Goal: Task Accomplishment & Management: Use online tool/utility

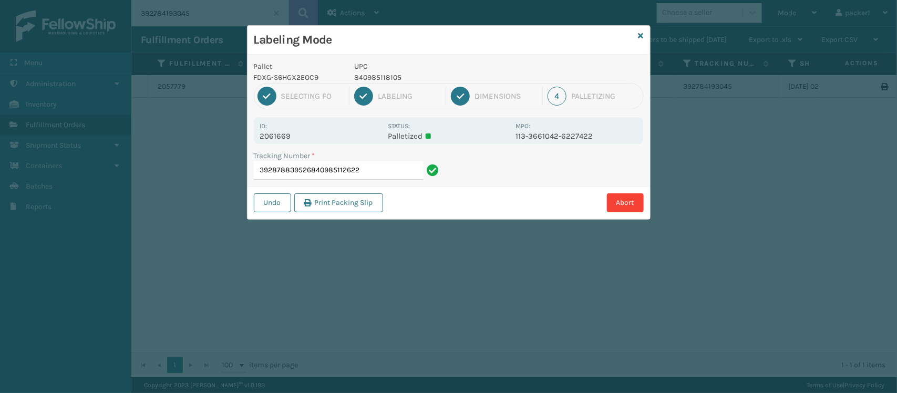
type input "392878839526840985112622"
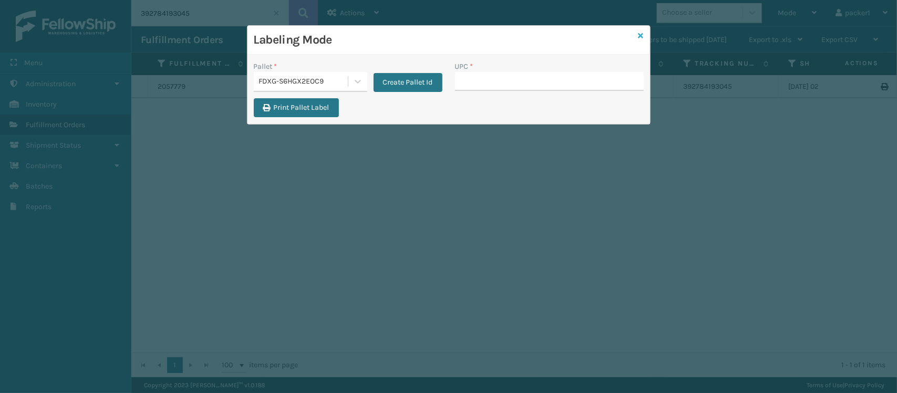
click at [638, 33] on icon at bounding box center [640, 35] width 5 height 7
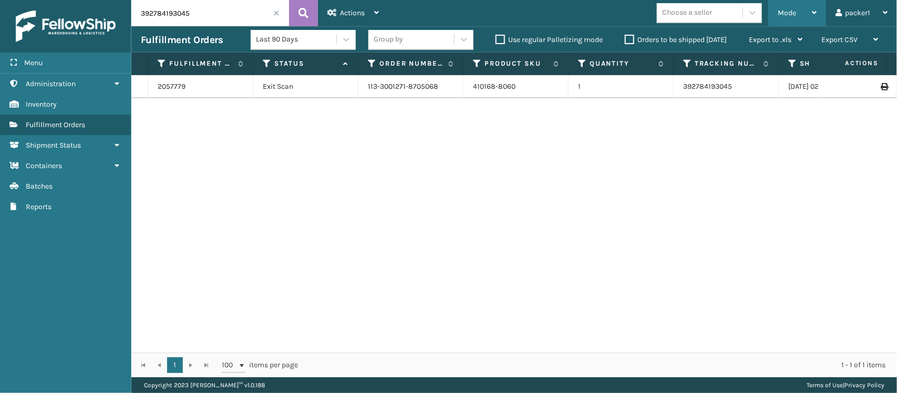
click at [794, 11] on span "Mode" at bounding box center [787, 12] width 18 height 9
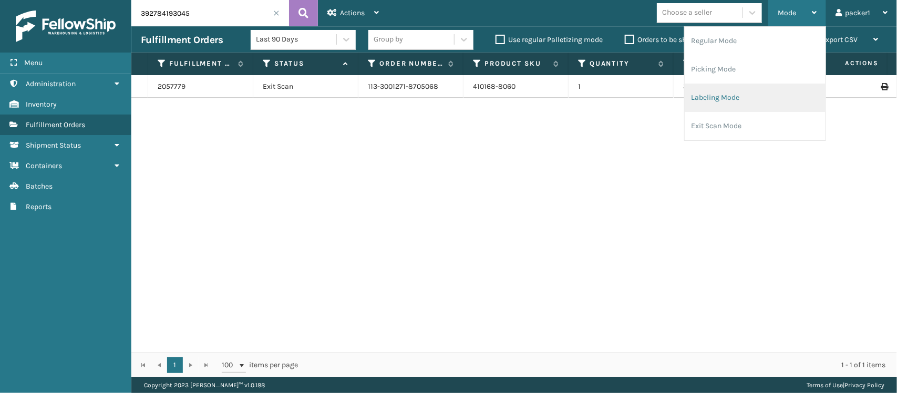
click at [713, 96] on li "Labeling Mode" at bounding box center [755, 98] width 141 height 28
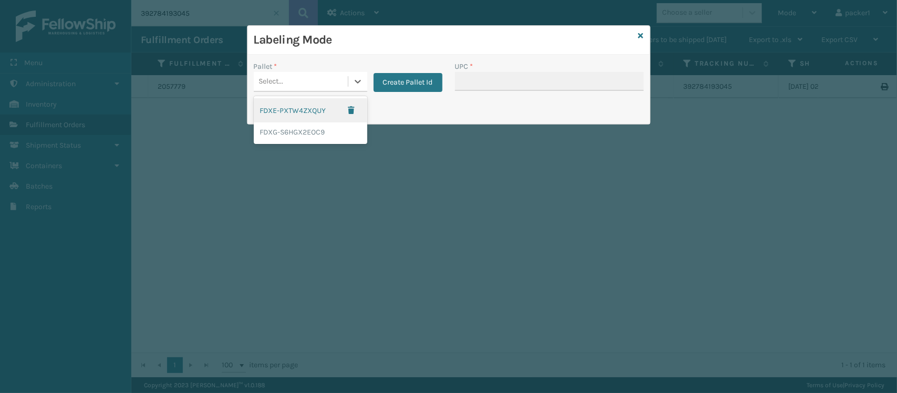
click at [312, 85] on div "Select..." at bounding box center [301, 81] width 94 height 17
click at [293, 130] on div "FDXG-S6HGX2EOC9" at bounding box center [311, 131] width 114 height 19
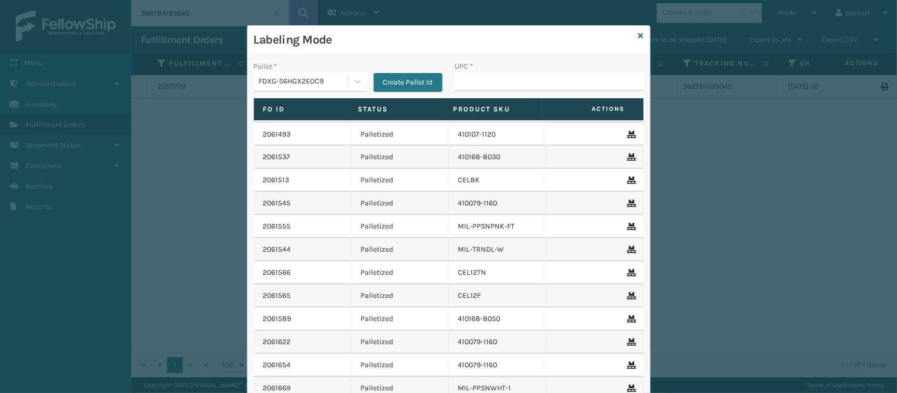
scroll to position [1478, 0]
click at [266, 273] on link "2062075" at bounding box center [277, 273] width 29 height 11
